Goal: Information Seeking & Learning: Learn about a topic

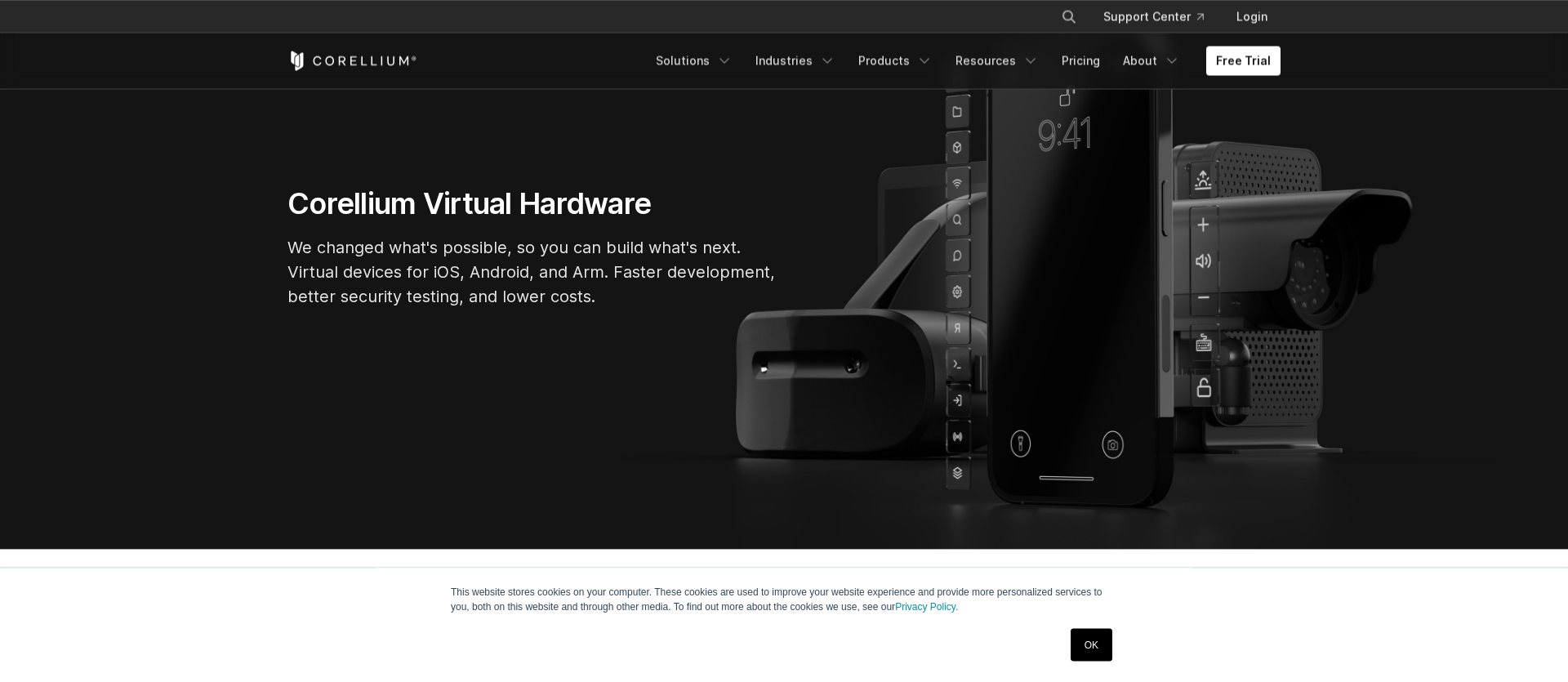
scroll to position [186, 0]
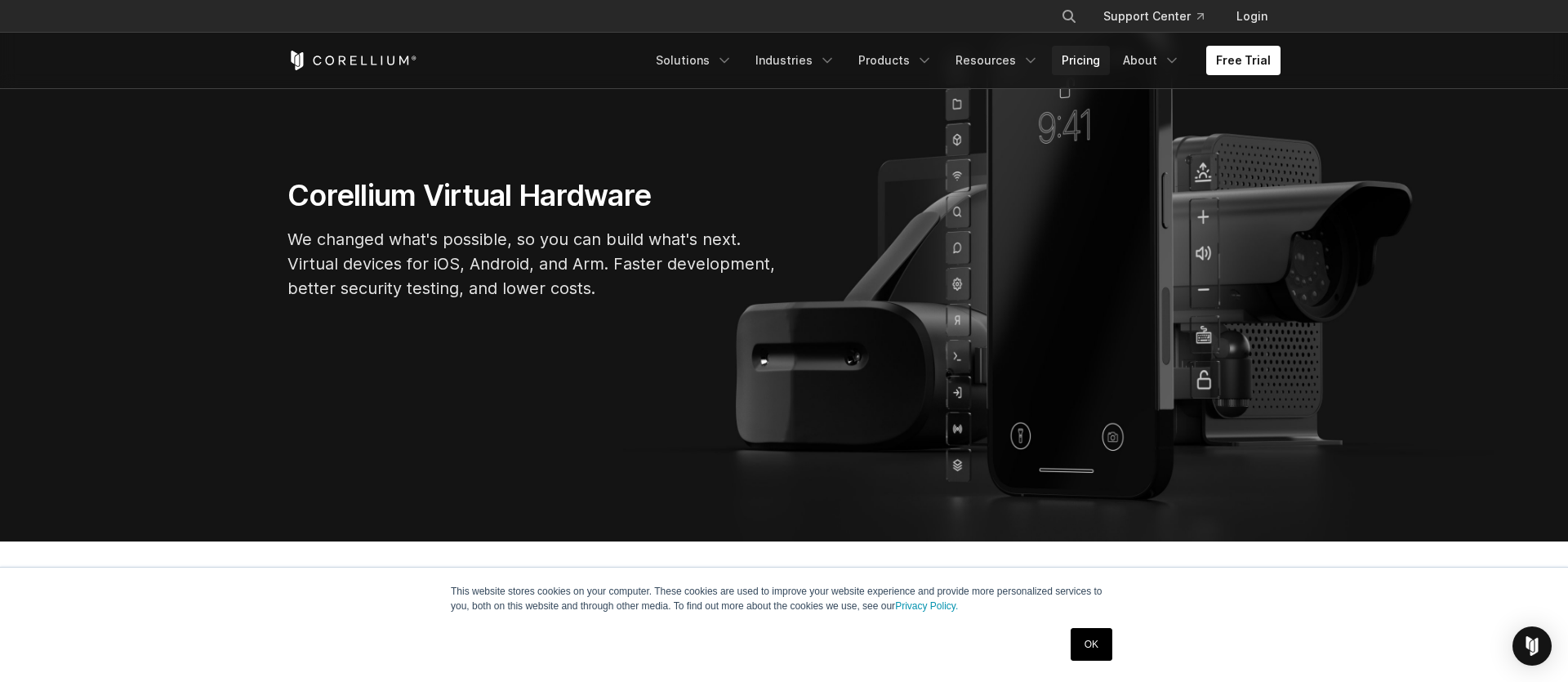
click at [1086, 68] on link "Pricing" at bounding box center [1081, 60] width 58 height 29
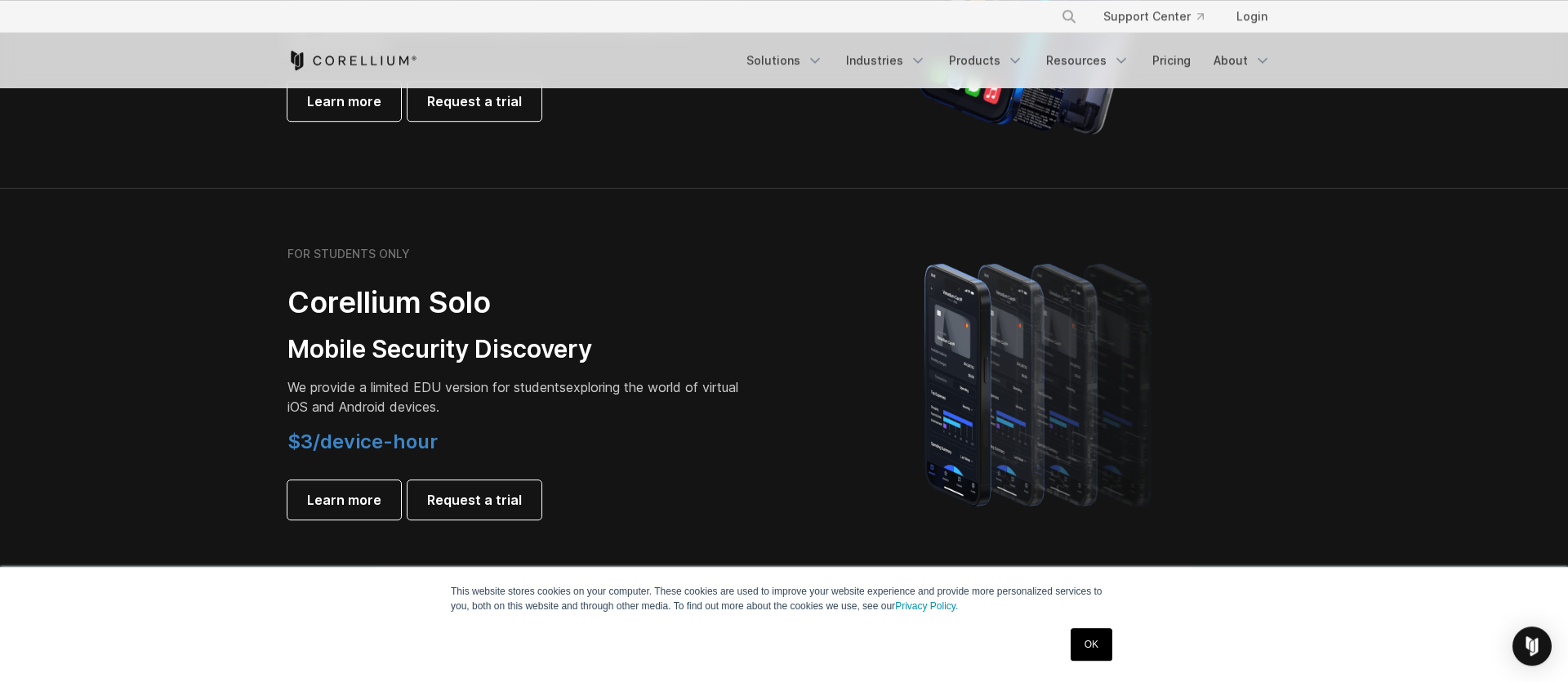
scroll to position [1210, 0]
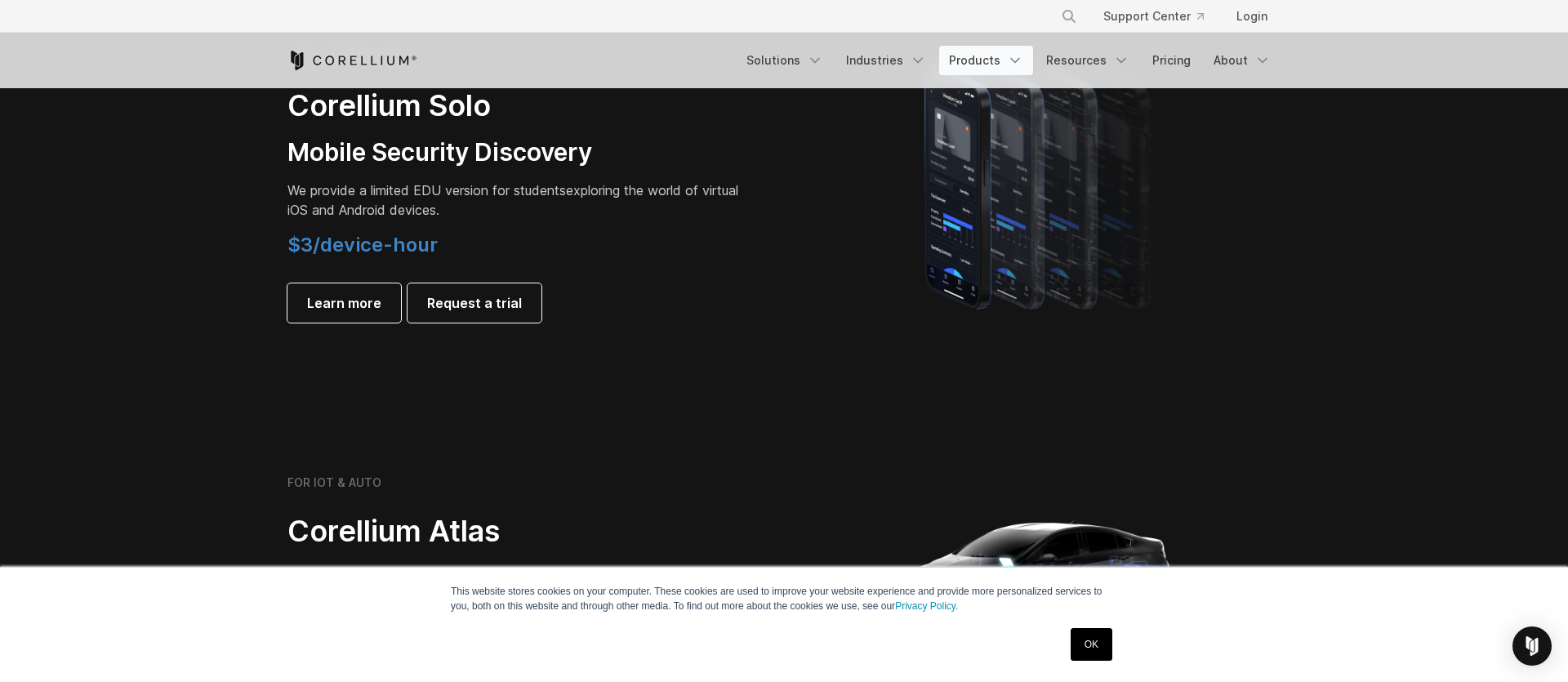
click at [964, 56] on link "Products" at bounding box center [986, 60] width 94 height 29
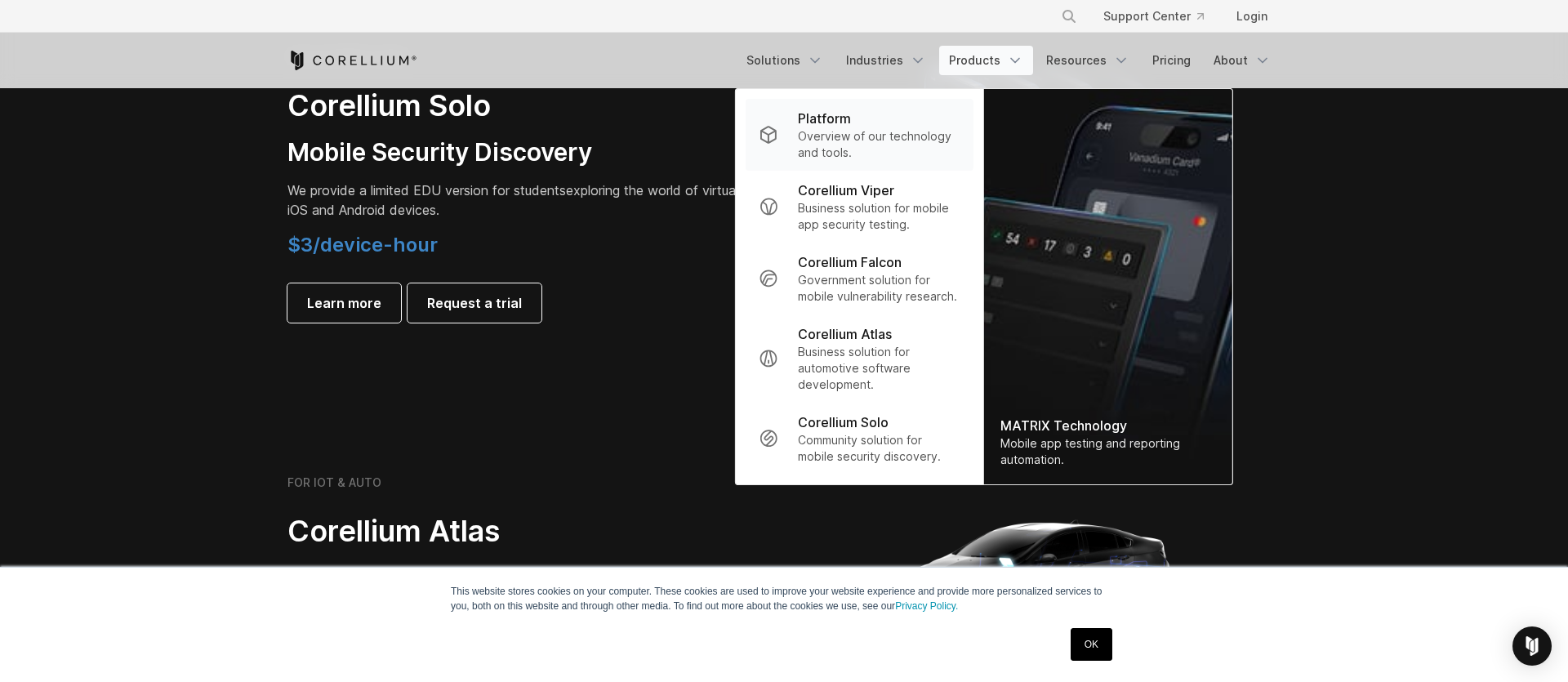
click at [879, 143] on p "Overview of our technology and tools." at bounding box center [879, 144] width 162 height 33
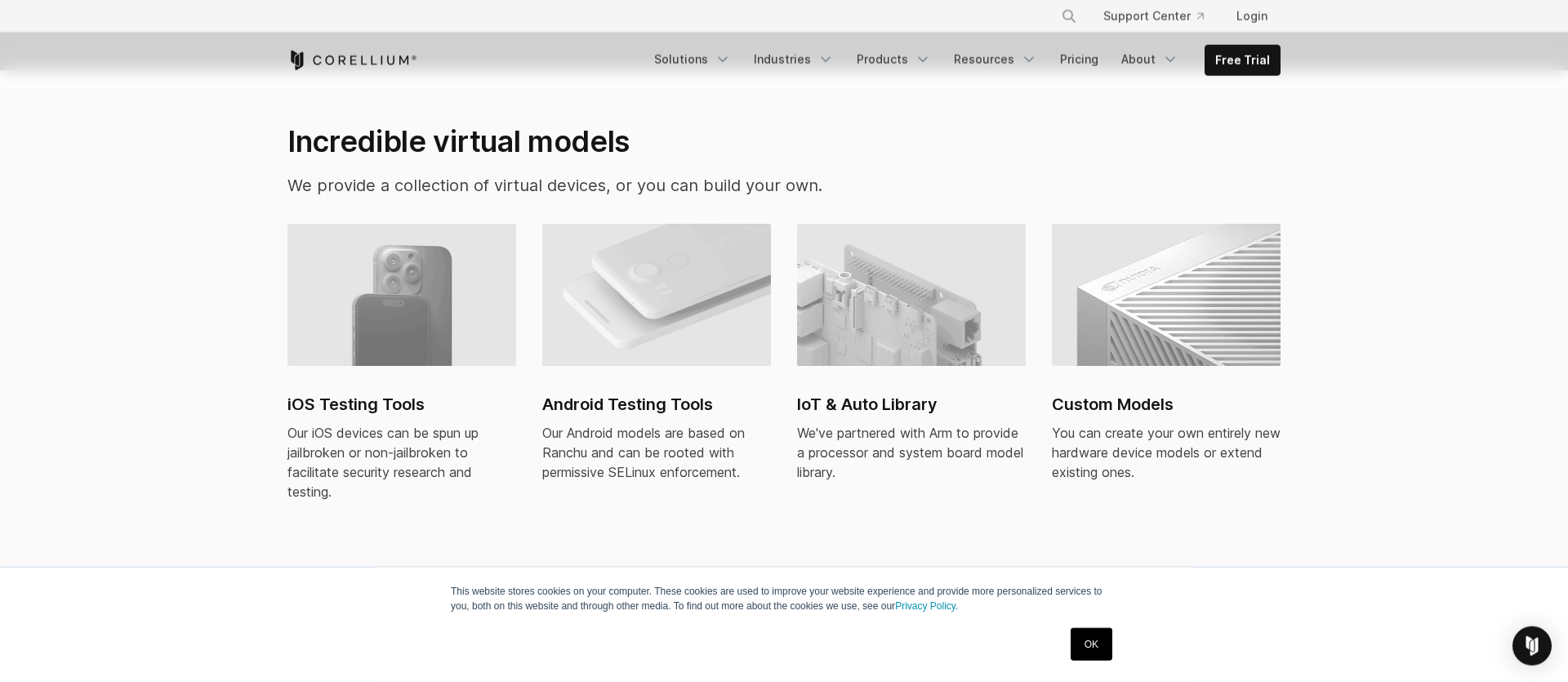
scroll to position [1304, 0]
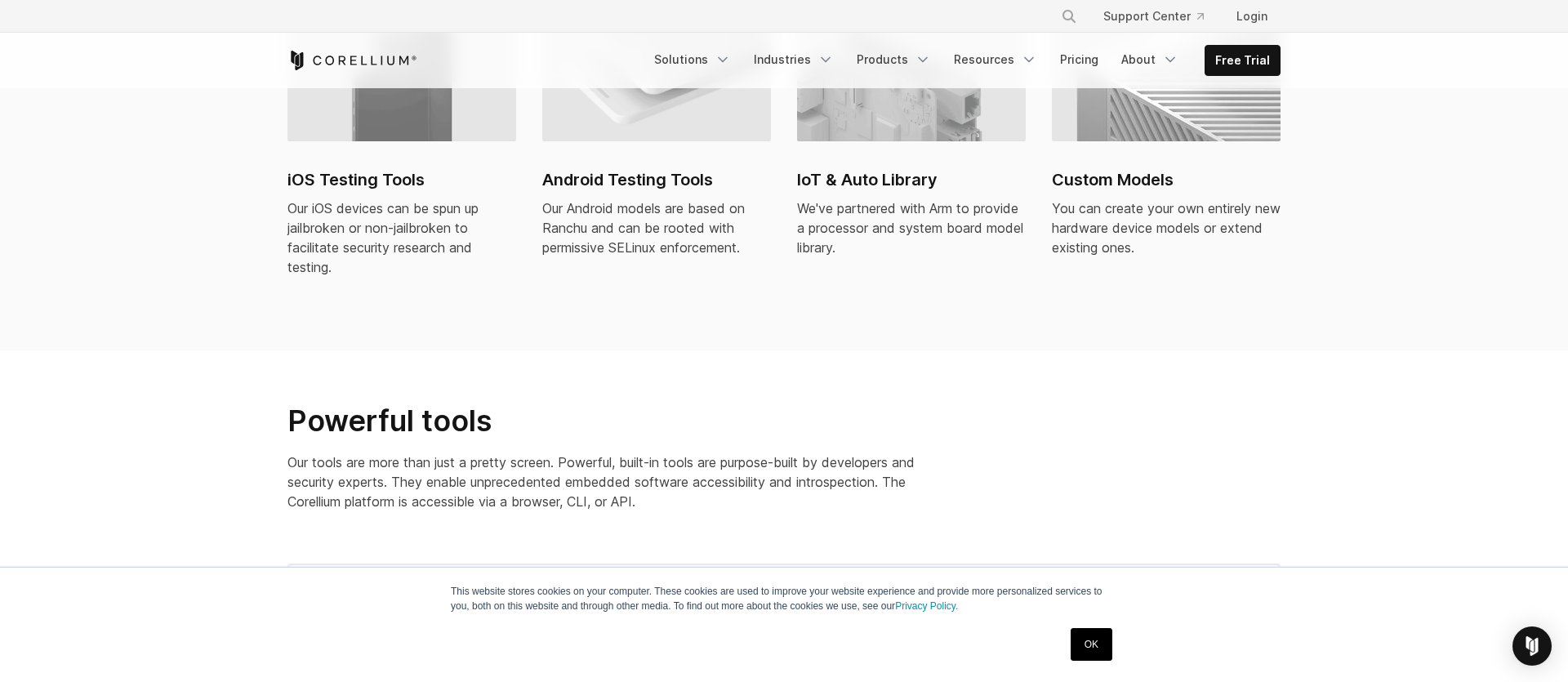
click at [653, 169] on h2 "Android Testing Tools" at bounding box center [656, 180] width 228 height 25
